Goal: Check status: Check status

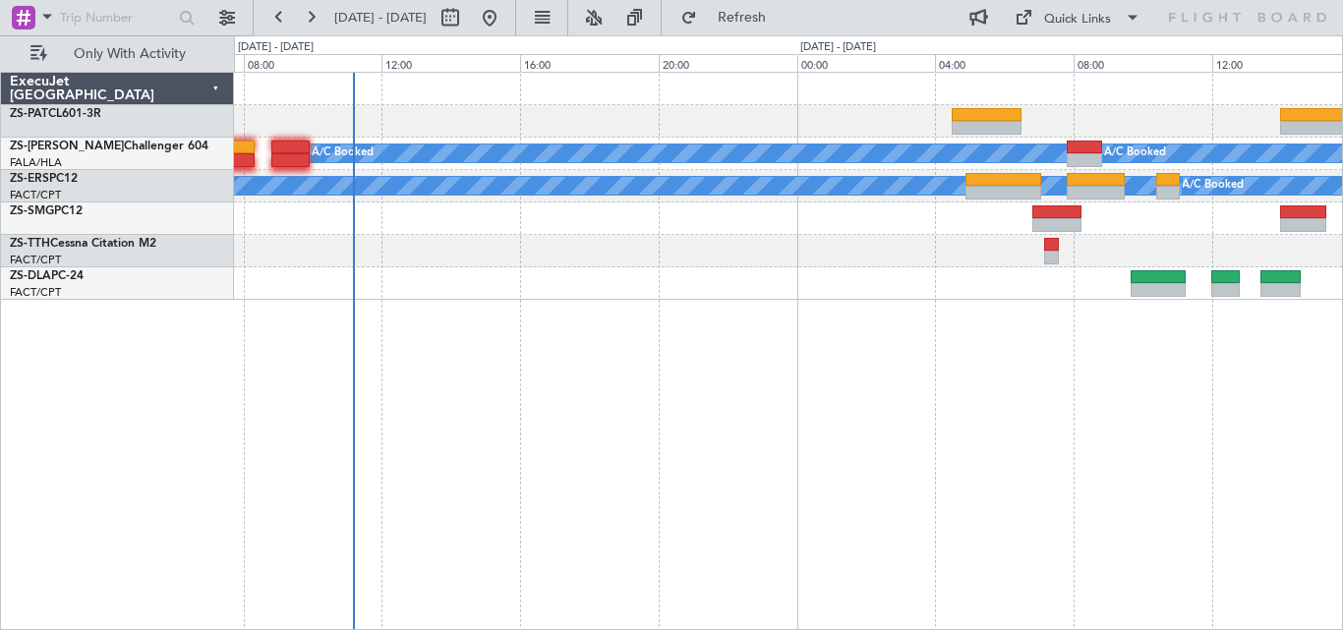
click at [1131, 292] on div "A/C Booked A/C Booked A/C Booked A/C Booked A/C Booked A/C Booked A/C Booked A/…" at bounding box center [788, 186] width 1108 height 227
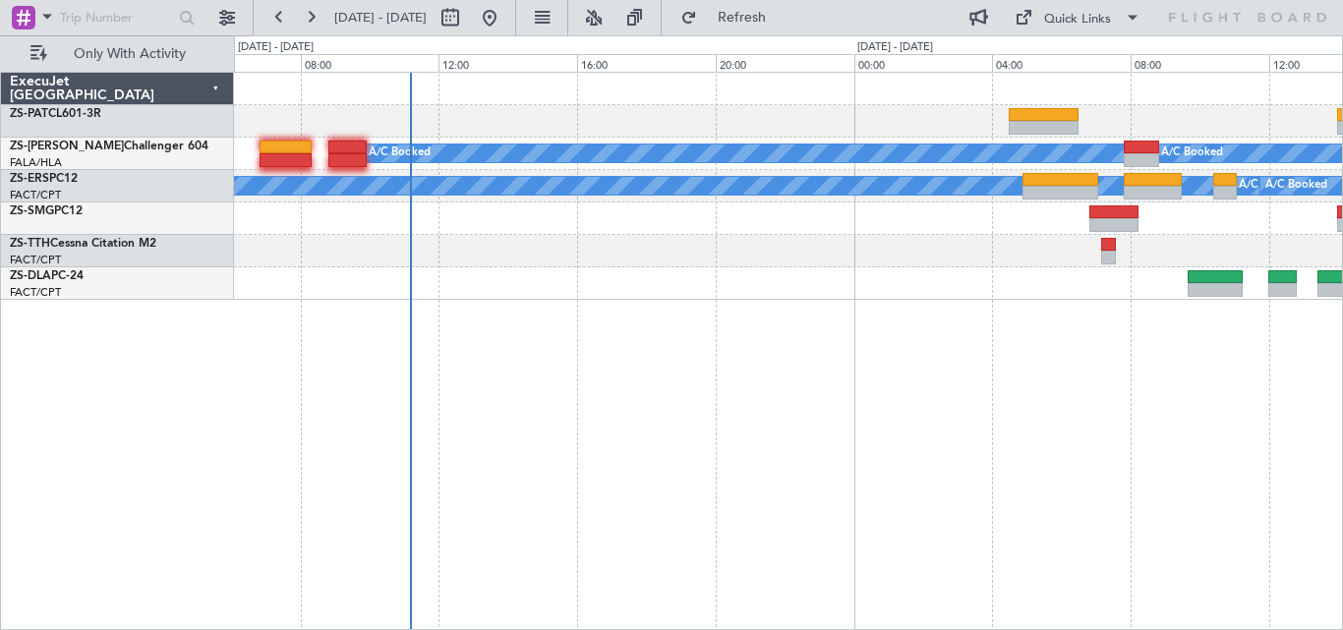
click at [264, 298] on div "A/C Booked A/C Booked A/C Booked A/C Booked A/C Booked A/C Booked A/C Booked A/…" at bounding box center [788, 351] width 1109 height 559
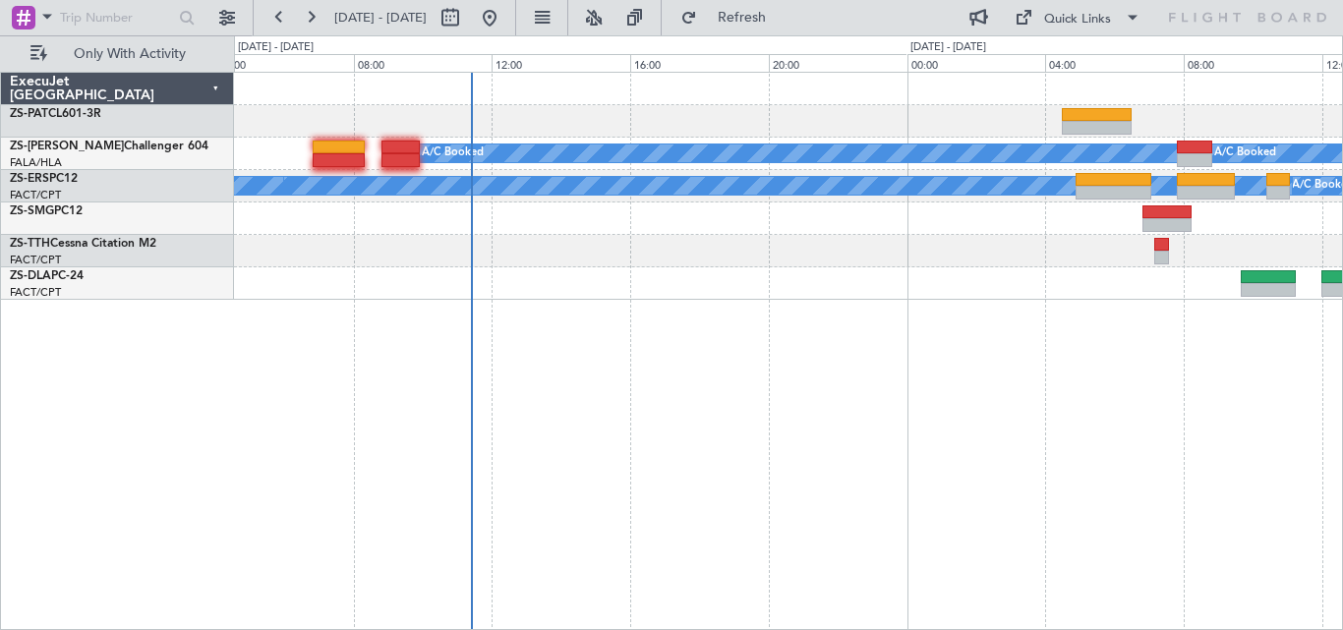
click at [1078, 303] on div "A/C Booked A/C Booked A/C Booked A/C Booked A/C Booked A/C Booked A/C Booked A/…" at bounding box center [788, 351] width 1109 height 559
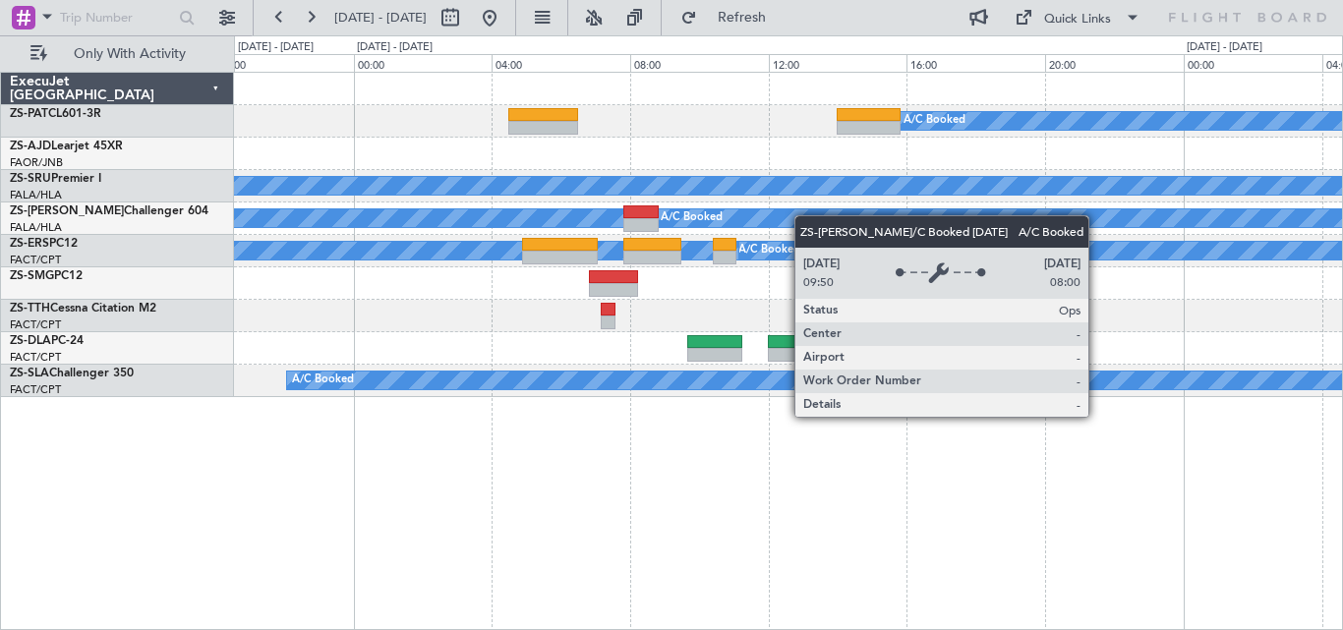
click at [465, 229] on div "A/C Booked A/C Booked A/C Booked A/C Booked A/C Booked A/C Booked A/C Booked A/…" at bounding box center [788, 235] width 1108 height 324
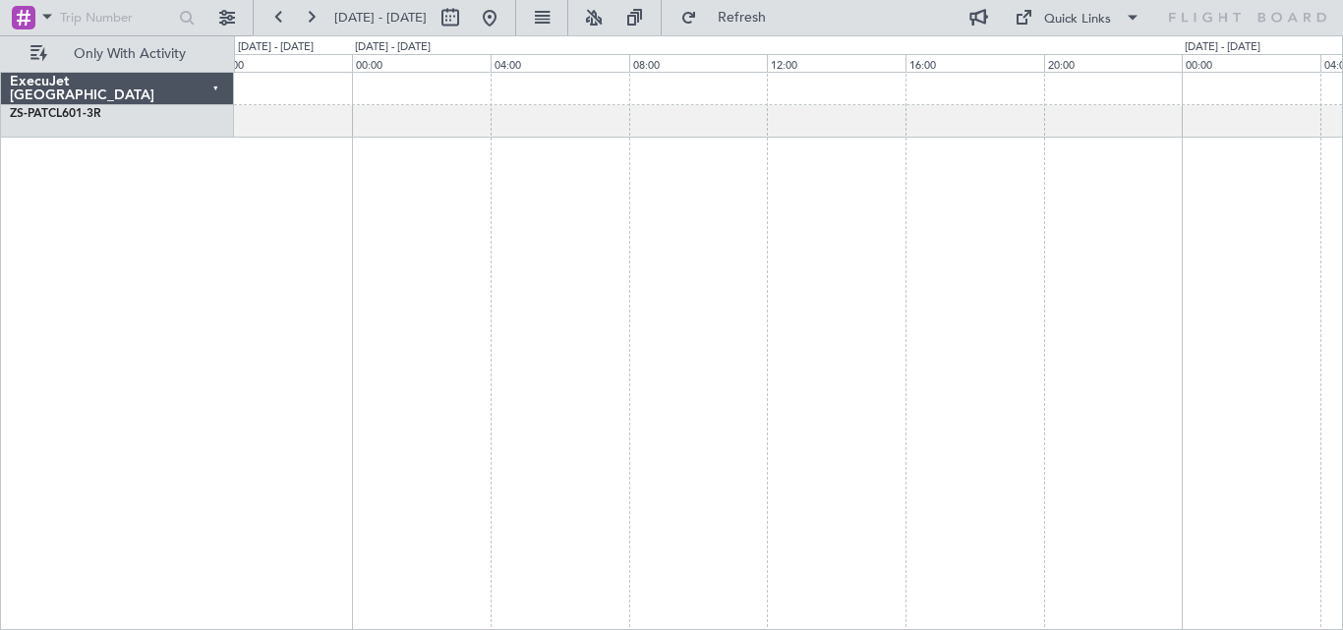
click at [202, 425] on div "A/C Booked ExecuJet [GEOGRAPHIC_DATA] ZS-PAT CL601-3R 0 0 20:00 00:00 04:00 08:…" at bounding box center [671, 332] width 1343 height 595
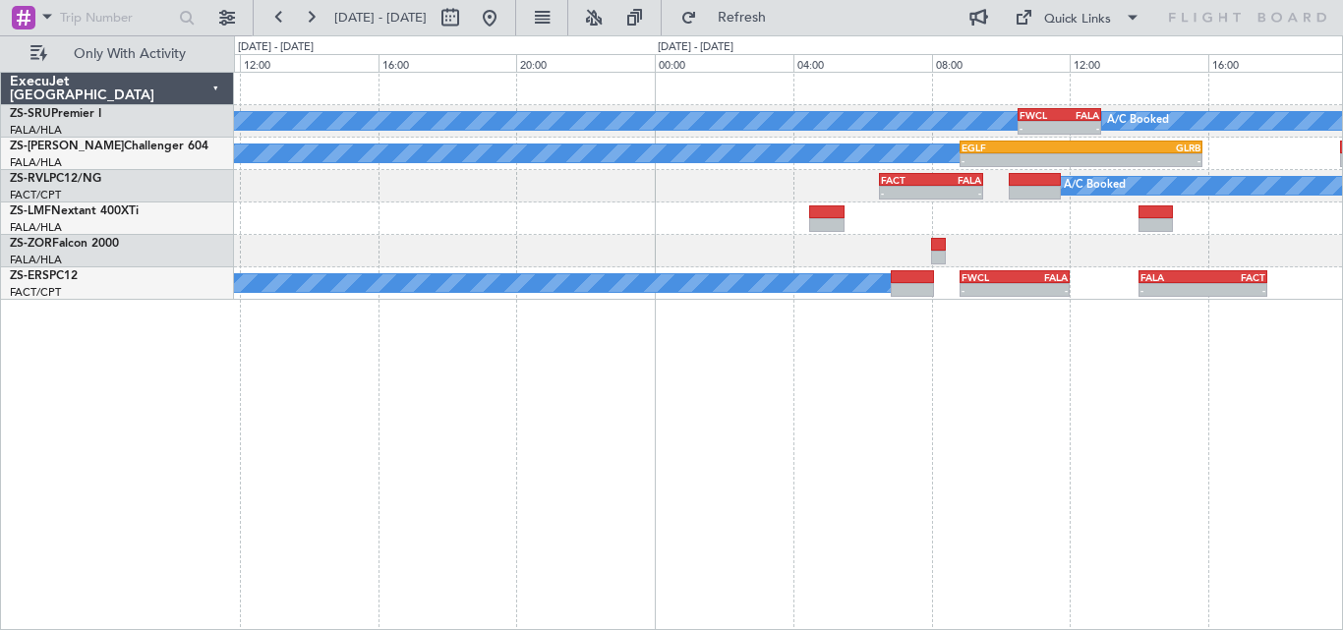
click at [1067, 252] on div "A/C Booked A/C Booked A/C Booked A/C Booked A/C Booked - - FWCL 10:30 Z FALA 12…" at bounding box center [788, 186] width 1108 height 227
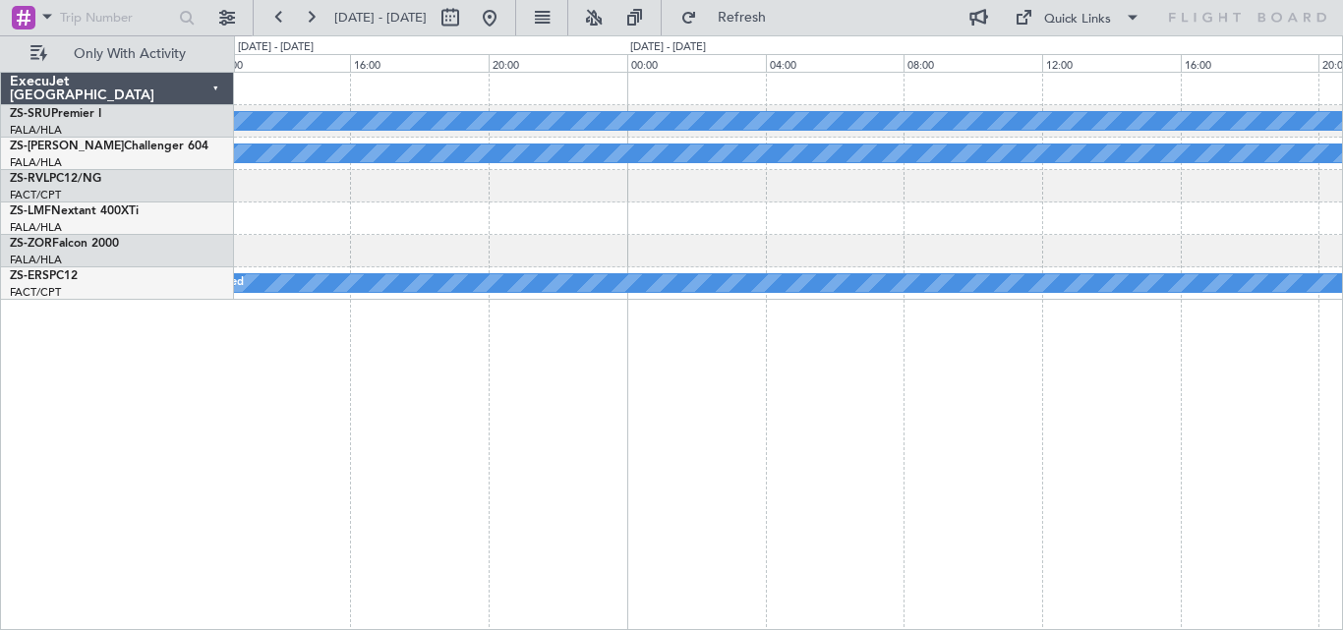
click at [1125, 220] on div "A/C Booked A/C Booked A/C Booked A/C Booked A/C Booked A/C Booked A/C Booked A/…" at bounding box center [788, 186] width 1108 height 227
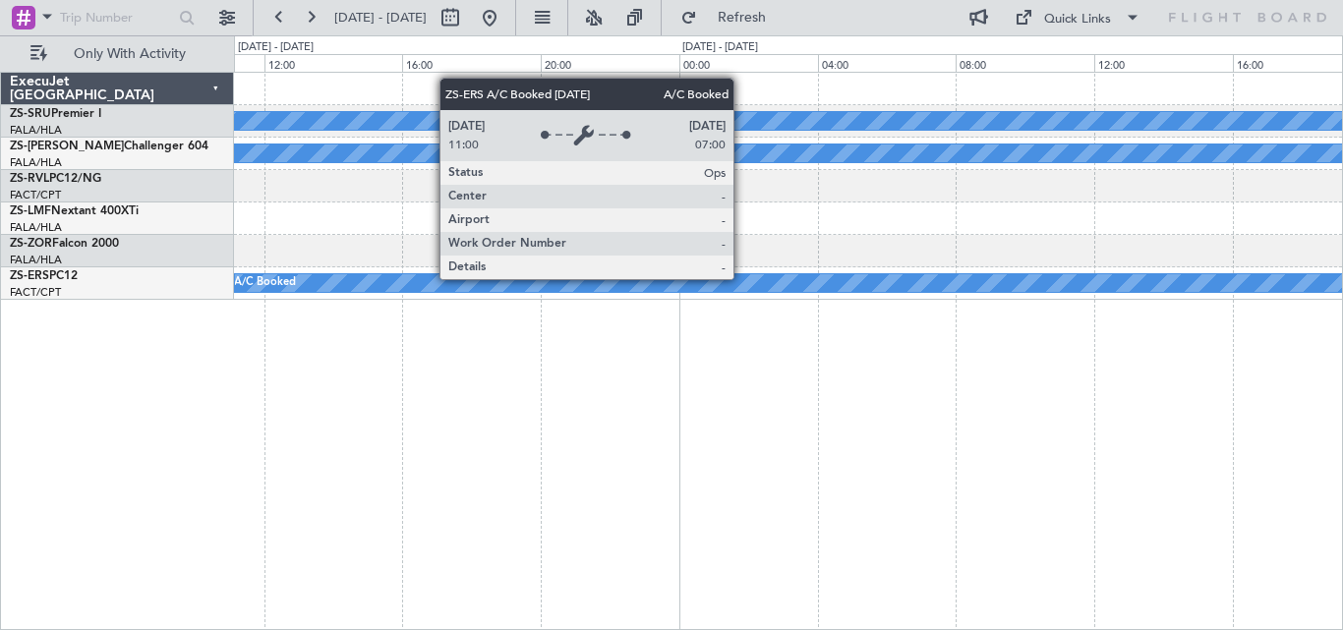
click at [978, 237] on div "A/C Booked A/C Booked A/C Booked A/C Booked A/C Booked A/C Booked A/C Booked A/…" at bounding box center [788, 186] width 1108 height 227
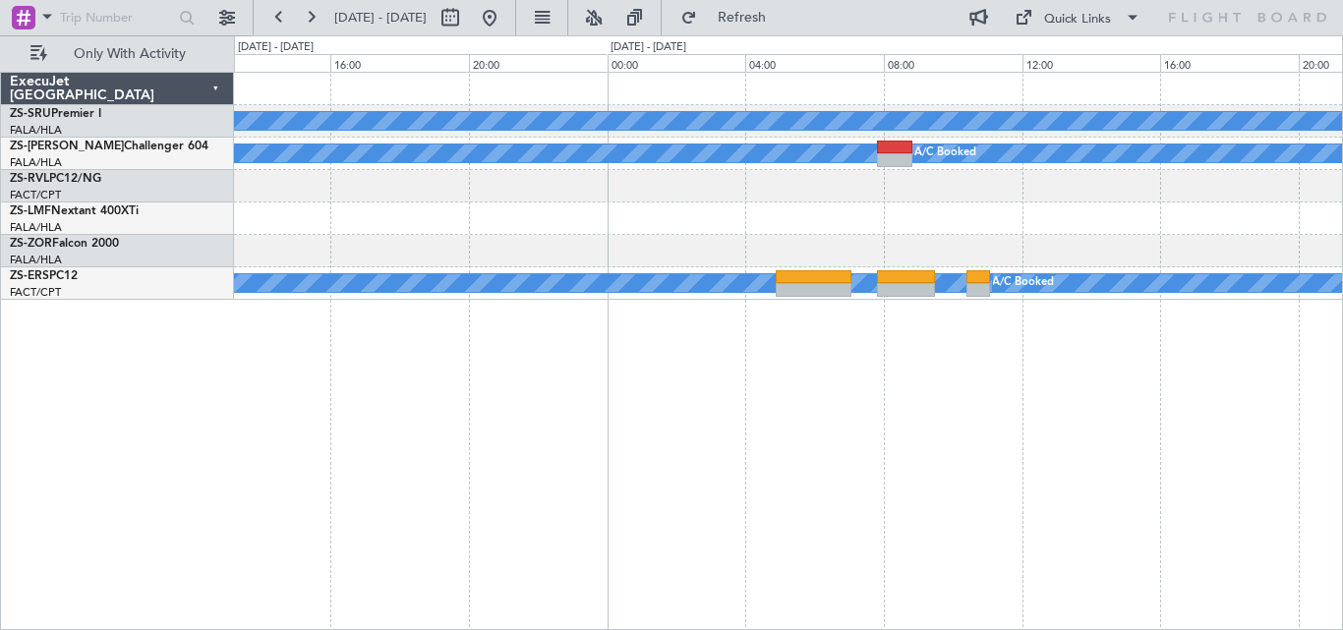
click at [1214, 263] on div at bounding box center [788, 251] width 1108 height 32
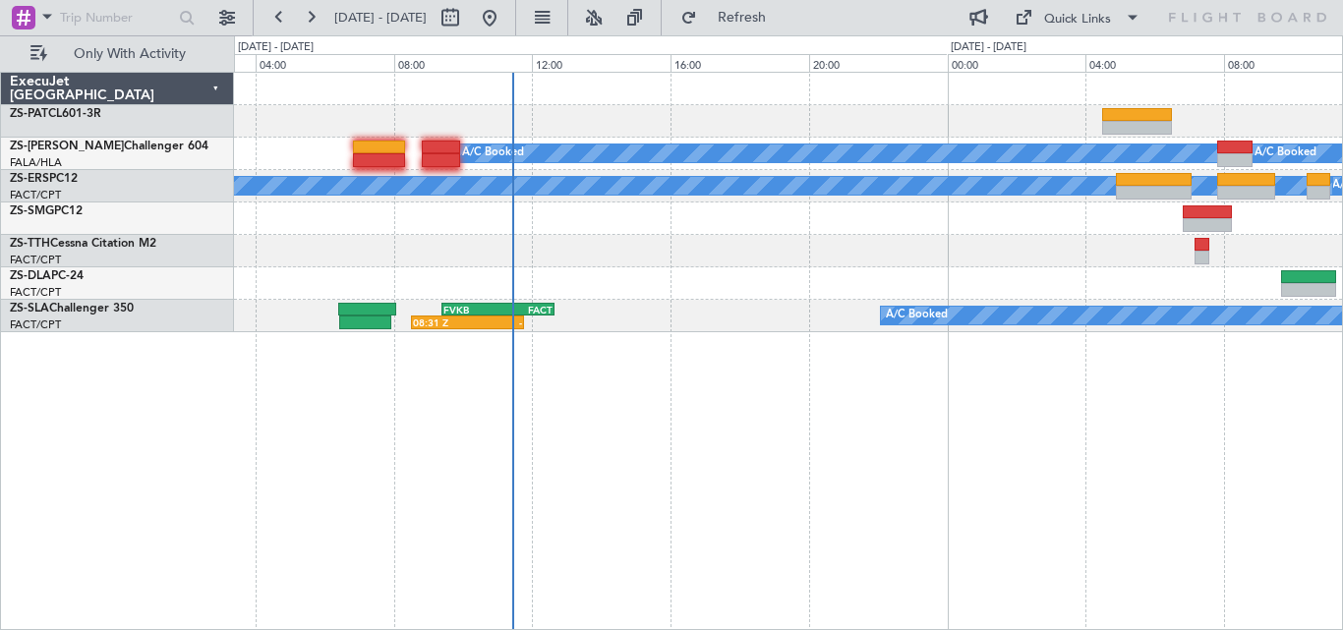
click at [1165, 495] on div "A/C Booked A/C Booked A/C Booked A/C Booked A/C Booked A/C Booked A/C Booked A/…" at bounding box center [788, 351] width 1109 height 559
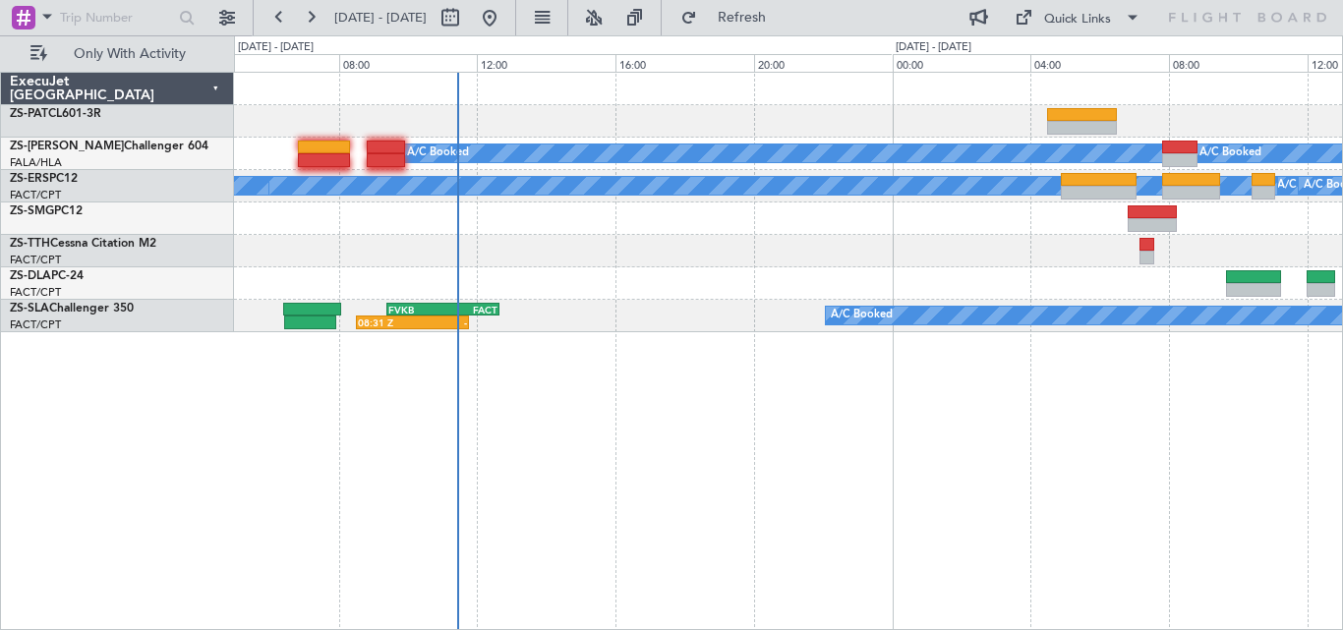
click at [1012, 504] on div "A/C Booked A/C Booked A/C Booked A/C Booked A/C Booked A/C Booked A/C Booked A/…" at bounding box center [788, 351] width 1109 height 559
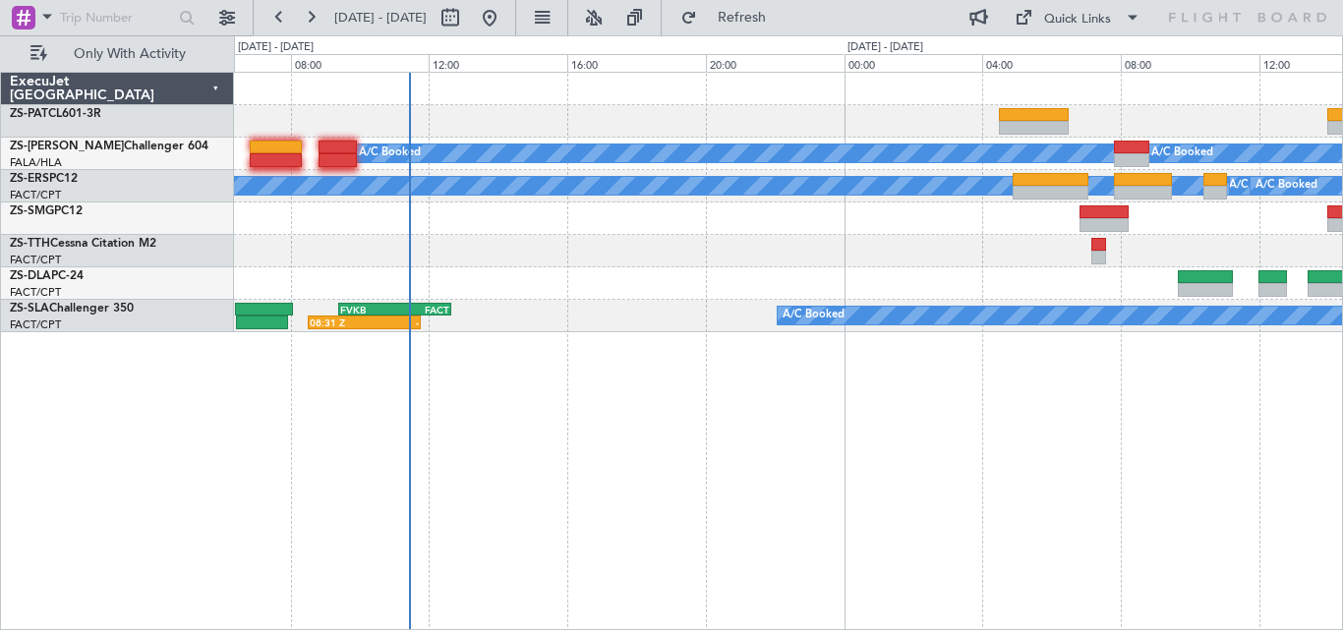
click at [1054, 499] on div "A/C Booked A/C Booked A/C Booked A/C Booked A/C Booked A/C Booked A/C Booked A/…" at bounding box center [788, 351] width 1109 height 559
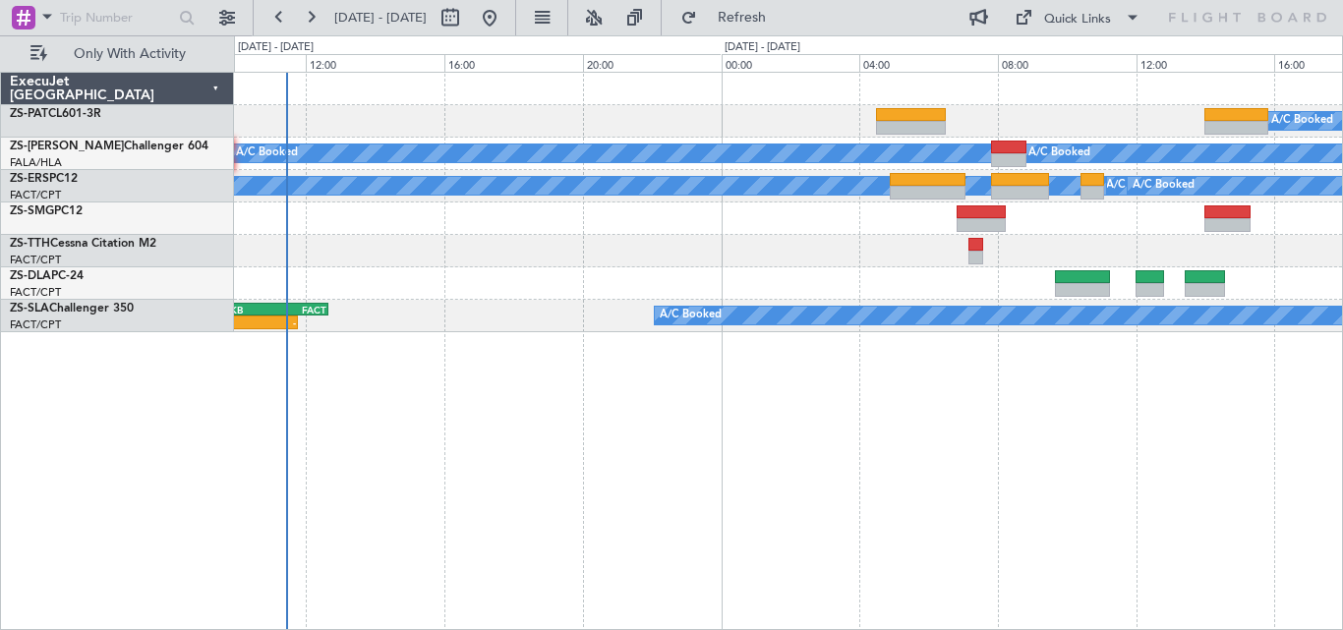
click at [908, 483] on div "A/C Booked A/C Booked A/C Booked A/C Booked A/C Booked A/C Booked A/C Booked A/…" at bounding box center [788, 351] width 1109 height 559
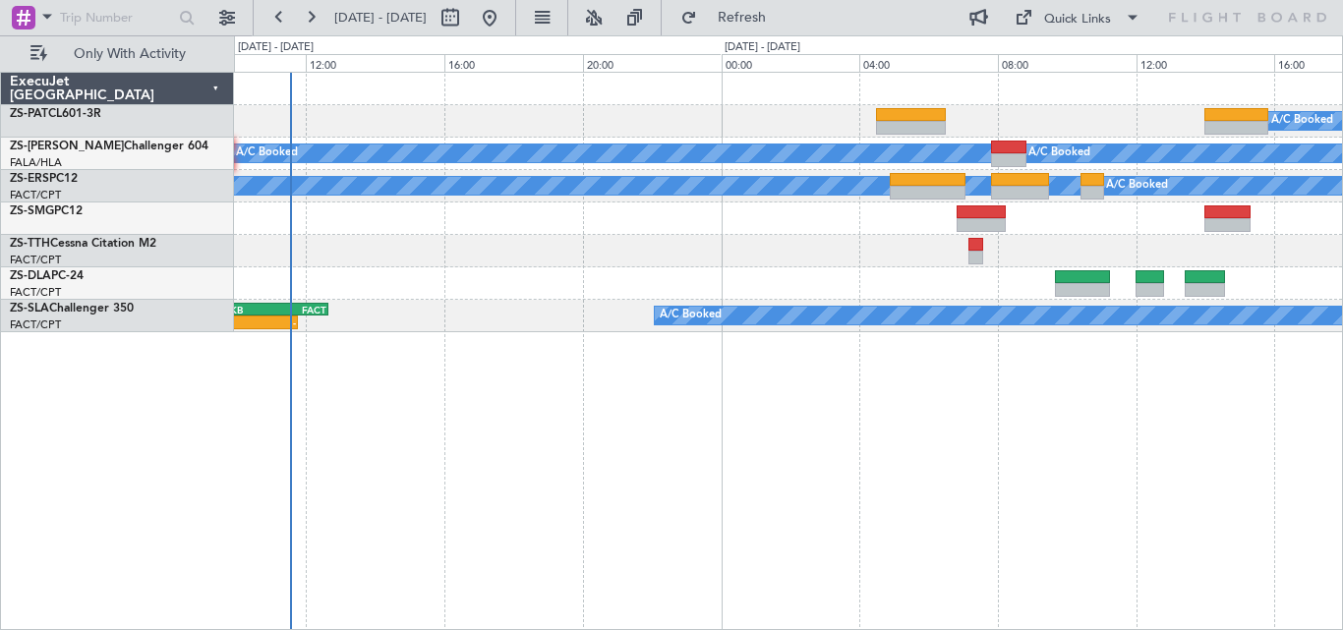
click at [904, 393] on div "A/C Booked A/C Booked A/C Booked A/C Booked A/C Booked A/C Booked A/C Booked A/…" at bounding box center [788, 351] width 1109 height 559
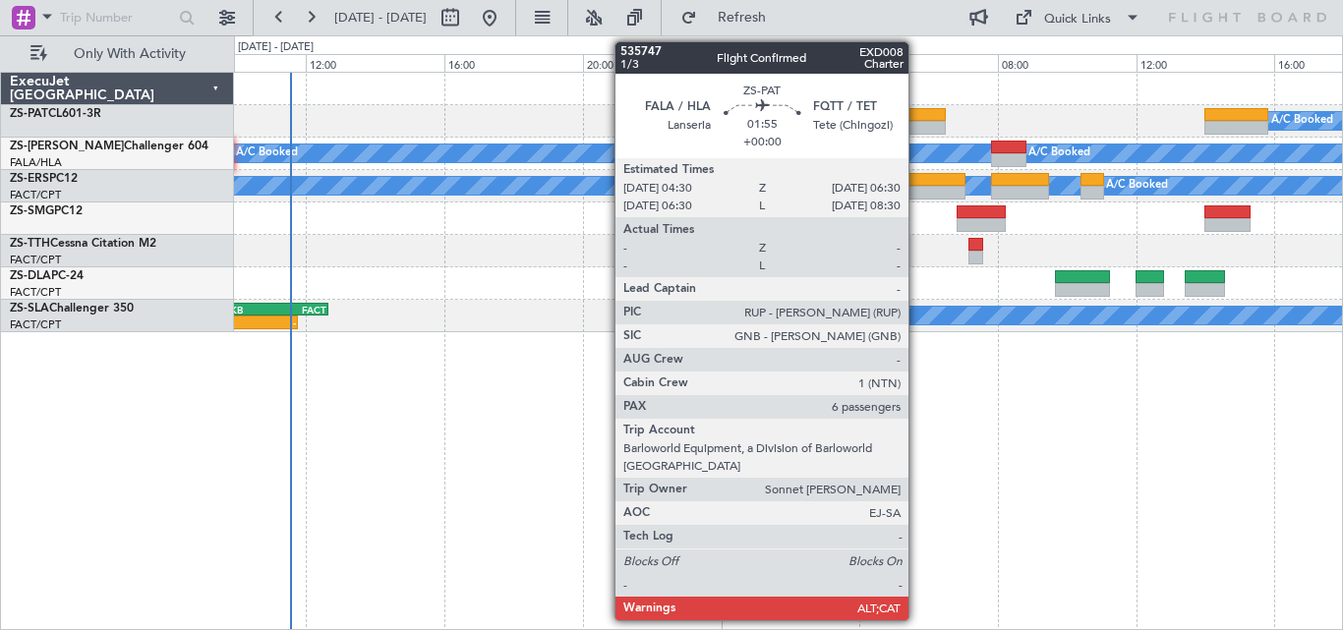
click at [917, 109] on div at bounding box center [911, 115] width 70 height 14
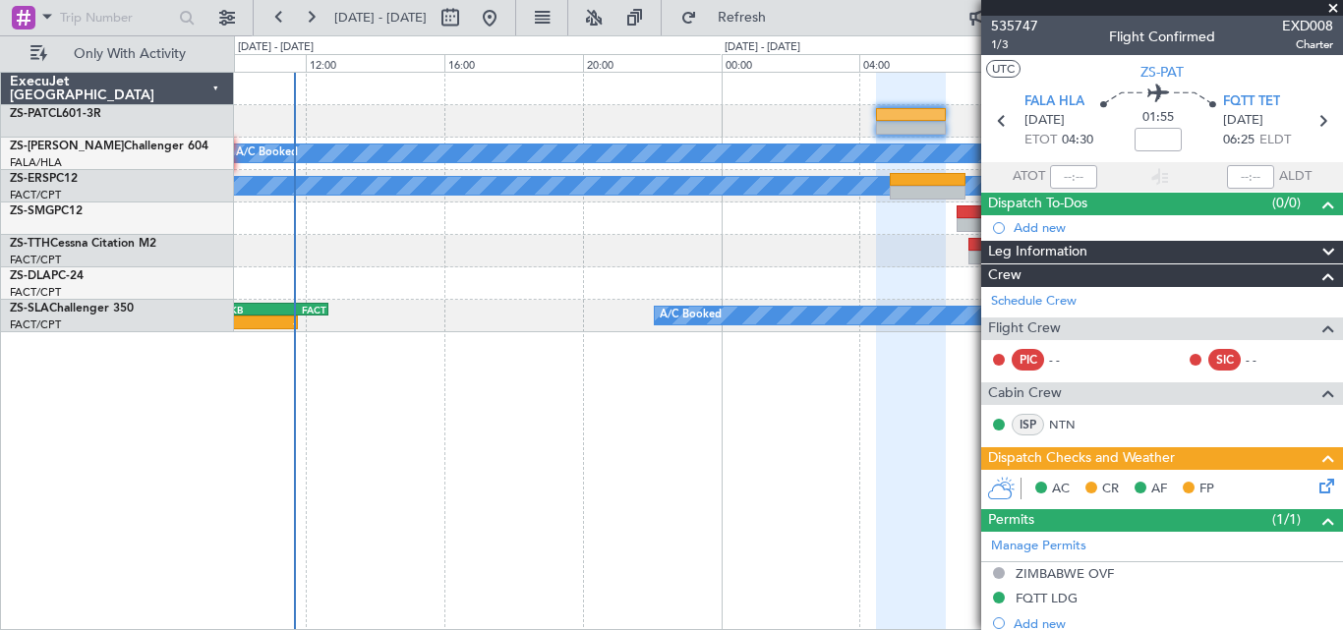
click at [1325, 10] on span at bounding box center [1334, 9] width 20 height 18
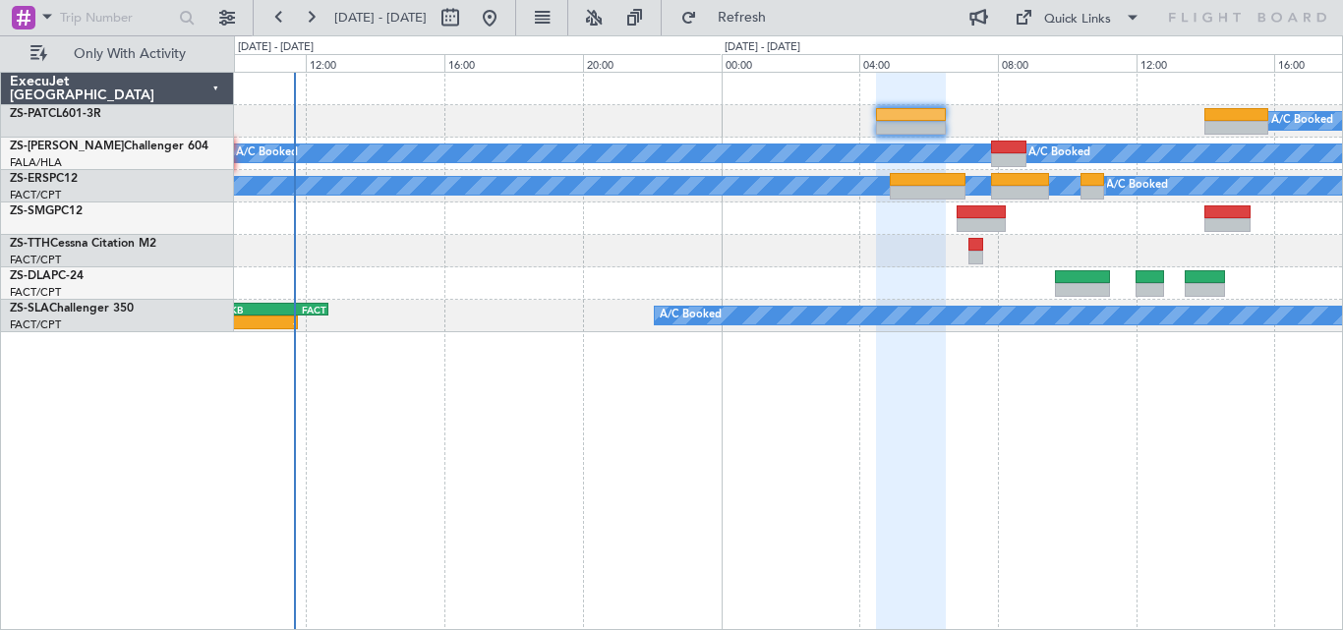
type input "0"
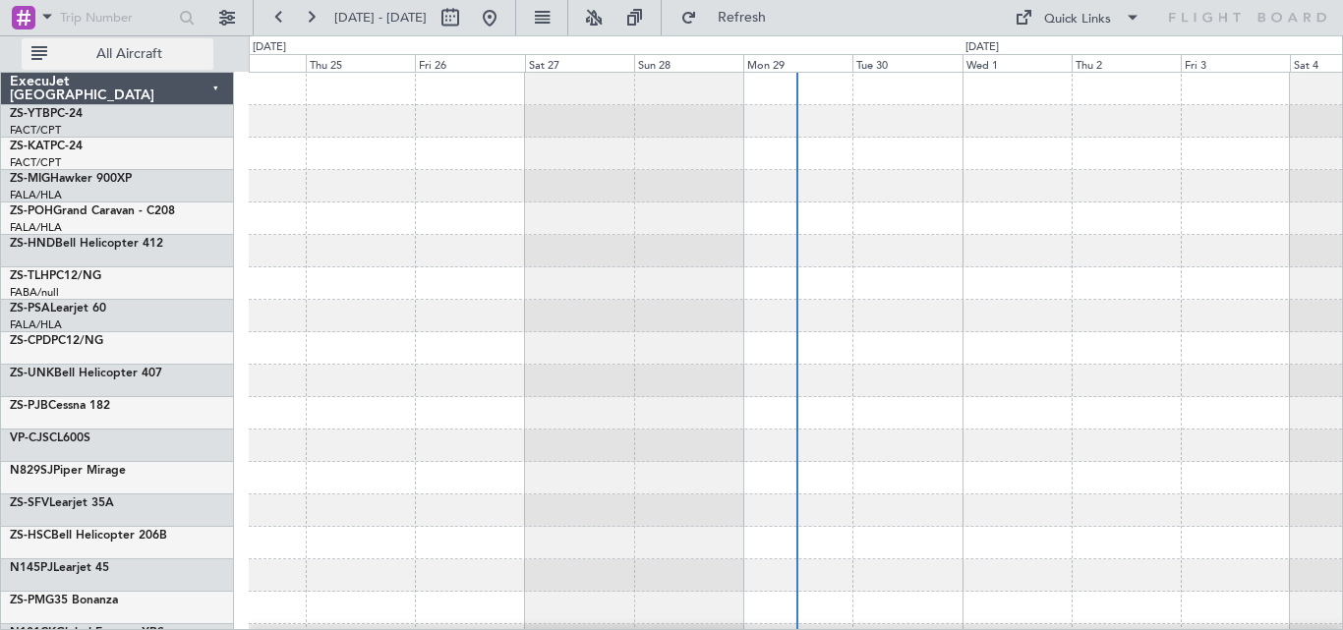
click at [137, 59] on span "All Aircraft" at bounding box center [129, 54] width 156 height 14
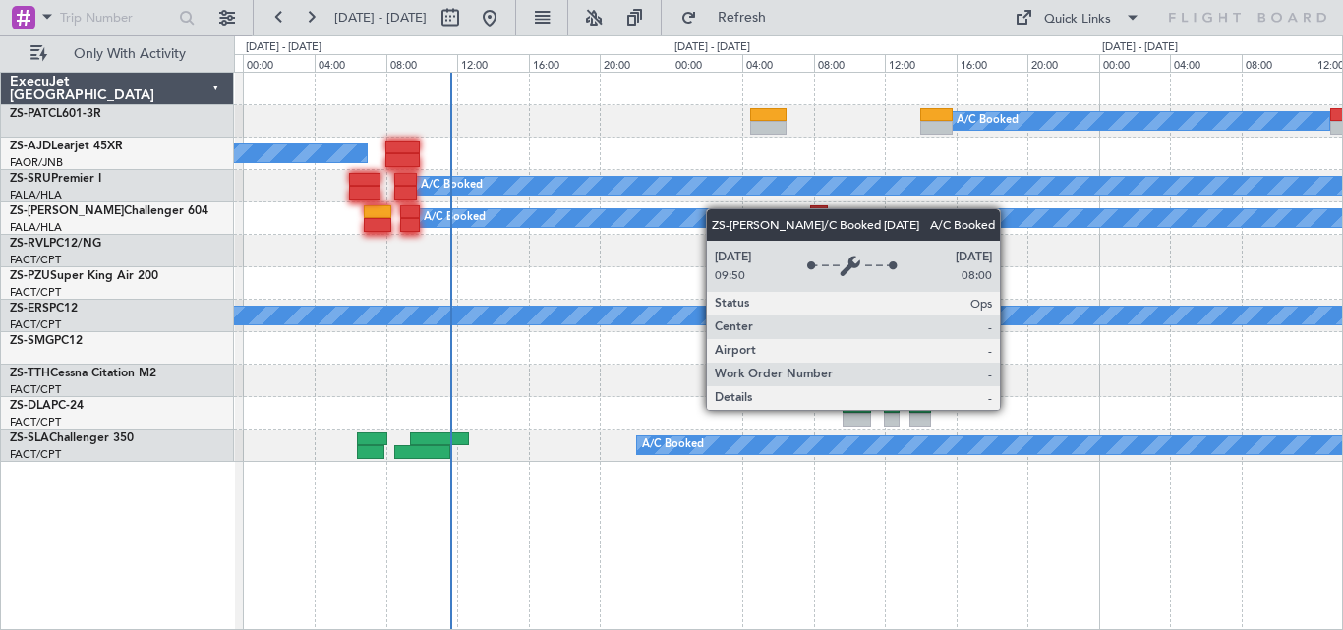
click at [673, 215] on div "A/C Booked A/C Booked" at bounding box center [788, 219] width 1108 height 32
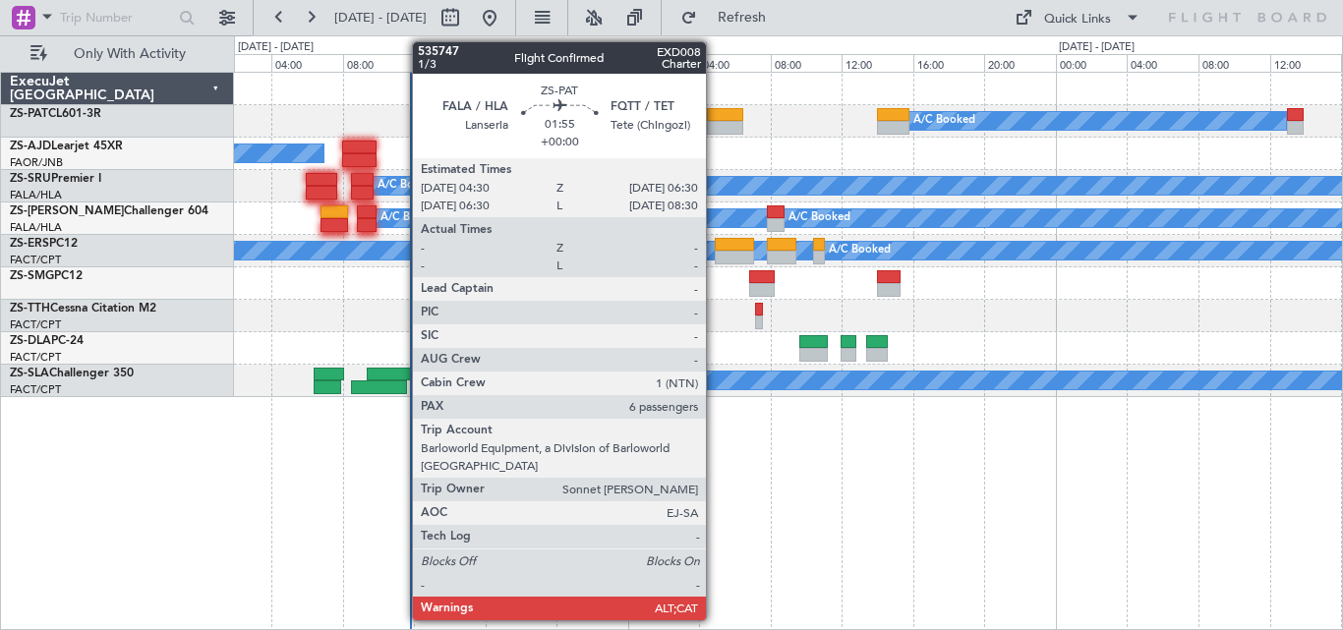
click at [715, 123] on div at bounding box center [725, 128] width 36 height 14
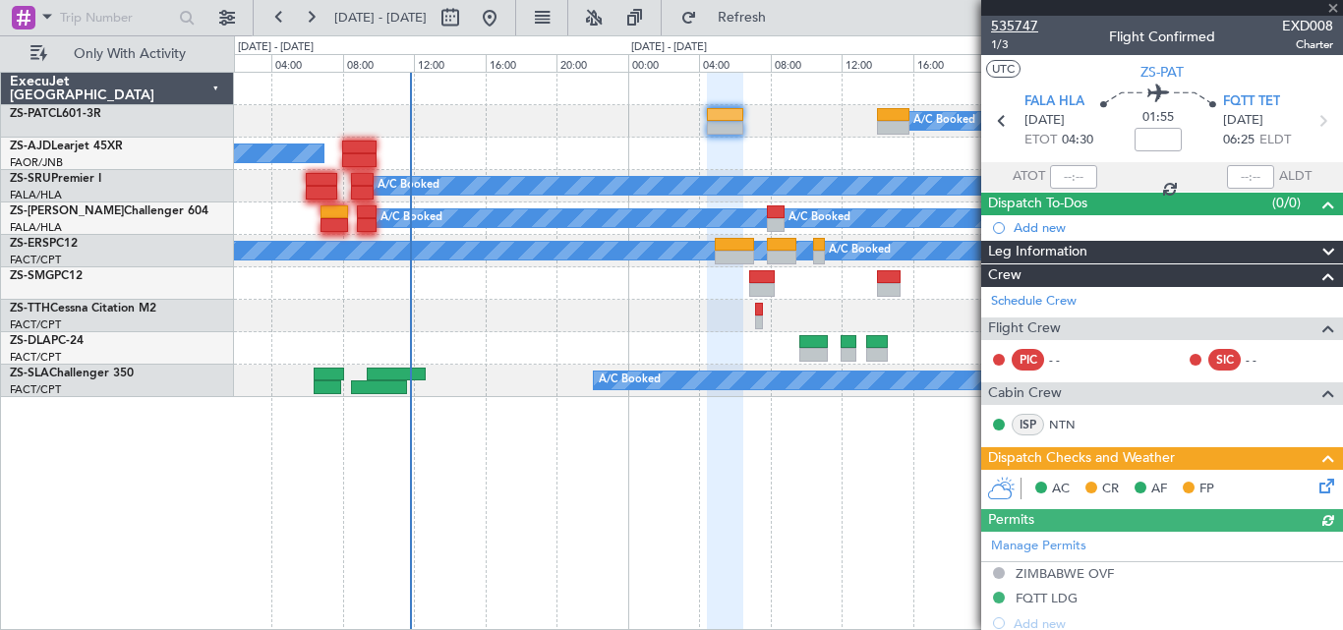
click at [1035, 20] on span "535747" at bounding box center [1014, 26] width 47 height 21
